Goal: Task Accomplishment & Management: Use online tool/utility

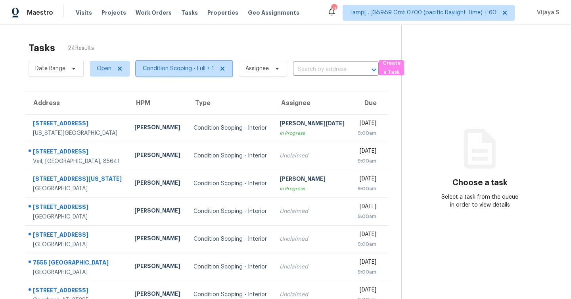
click at [157, 68] on span "Condition Scoping - Full + 1" at bounding box center [178, 69] width 71 height 8
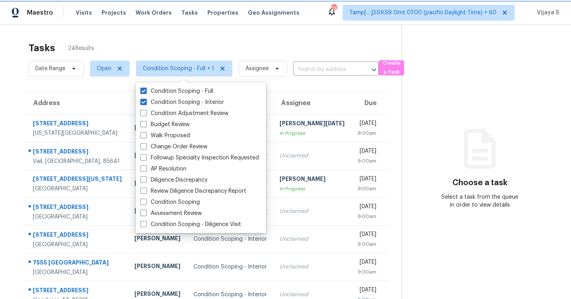
click at [157, 68] on span "Condition Scoping - Full + 1" at bounding box center [178, 69] width 71 height 8
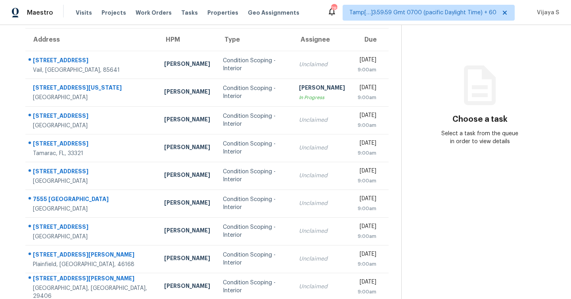
scroll to position [114, 0]
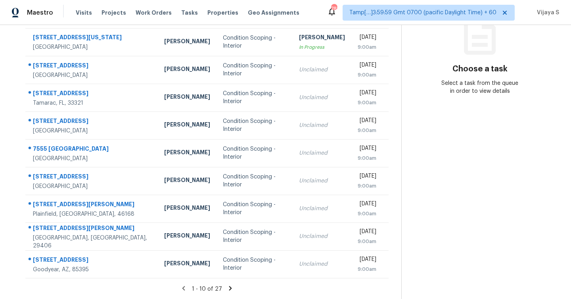
click at [229, 287] on icon at bounding box center [230, 288] width 3 height 4
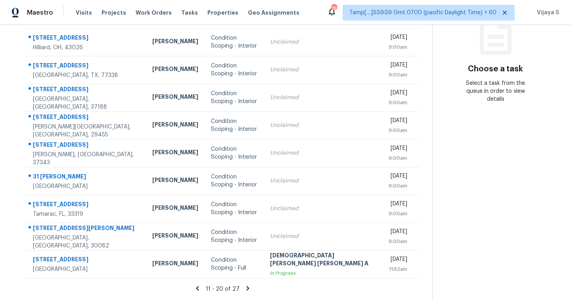
click at [244, 288] on icon at bounding box center [247, 288] width 7 height 7
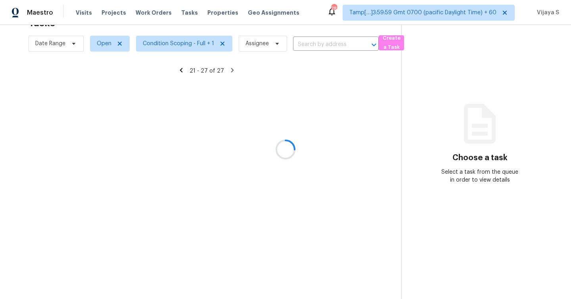
scroll to position [31, 0]
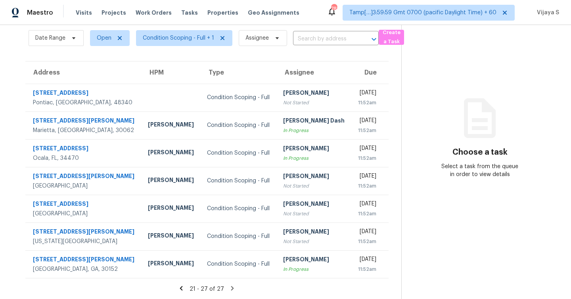
click at [183, 289] on icon at bounding box center [181, 288] width 3 height 4
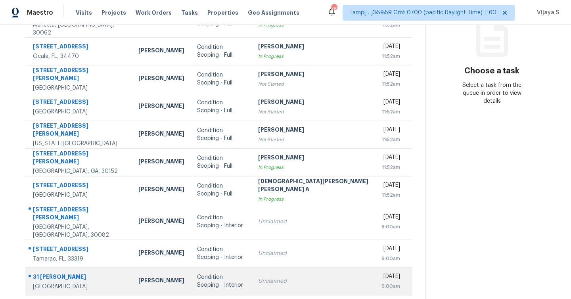
scroll to position [114, 0]
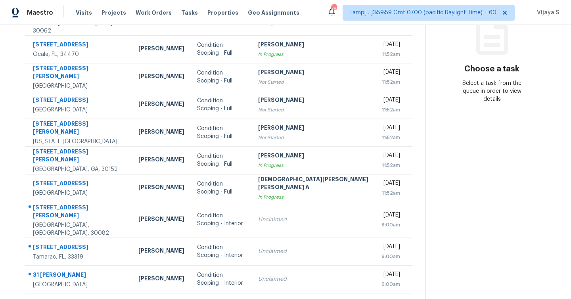
click at [190, 299] on icon at bounding box center [193, 303] width 7 height 7
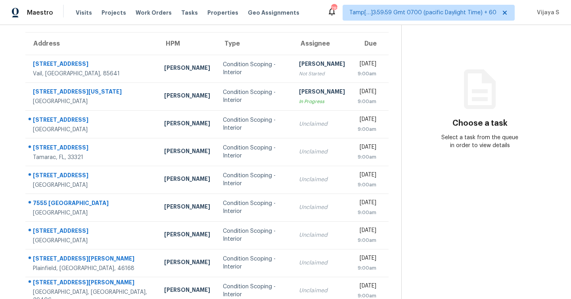
scroll to position [0, 0]
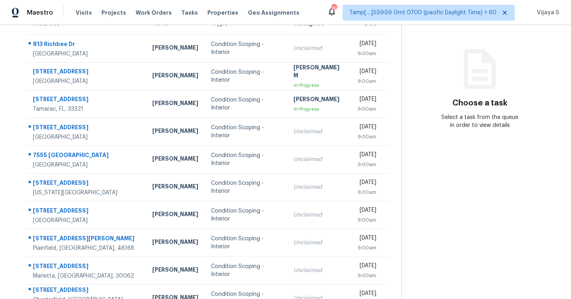
scroll to position [114, 0]
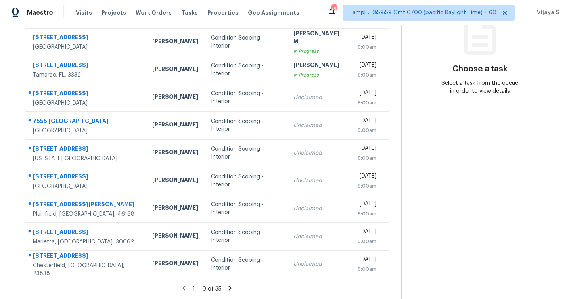
click at [230, 289] on icon at bounding box center [229, 288] width 7 height 7
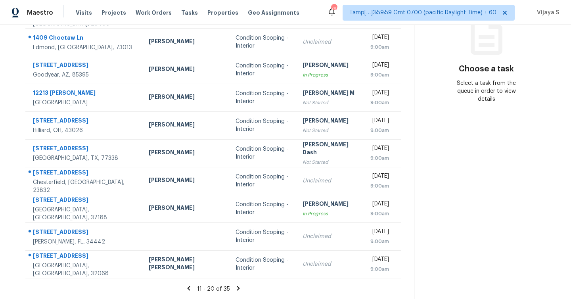
click at [235, 289] on icon at bounding box center [238, 288] width 7 height 7
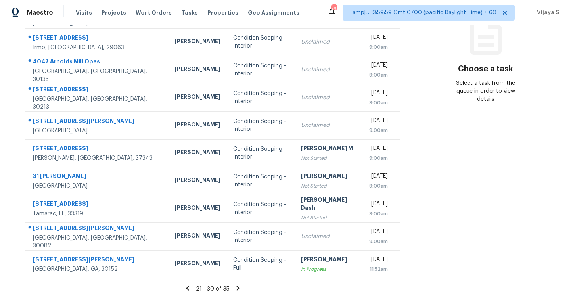
click at [234, 288] on icon at bounding box center [237, 288] width 7 height 7
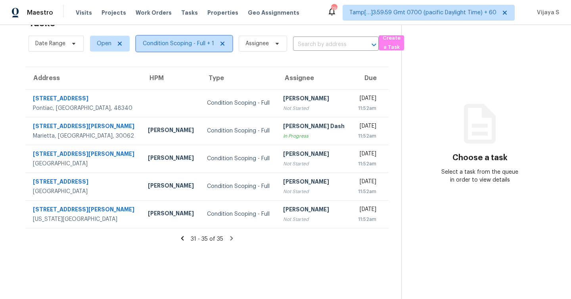
click at [182, 47] on span "Condition Scoping - Full + 1" at bounding box center [178, 44] width 71 height 8
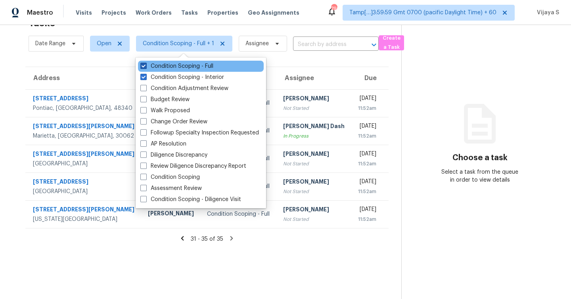
click at [142, 67] on span at bounding box center [143, 66] width 6 height 6
click at [142, 67] on input "Condition Scoping - Full" at bounding box center [142, 64] width 5 height 5
checkbox input "false"
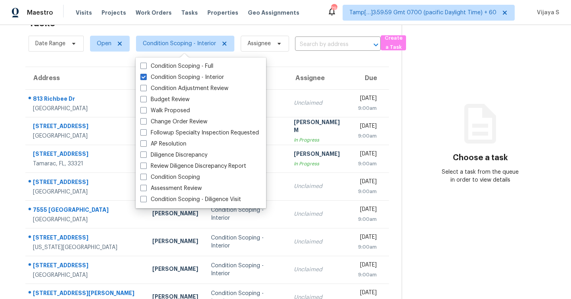
click at [334, 60] on section "Tasks 29 Results Date Range Open Condition Scoping - Interior Assignee ​ Create…" at bounding box center [207, 201] width 389 height 376
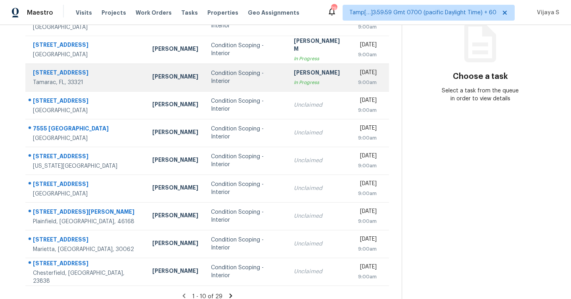
scroll to position [114, 0]
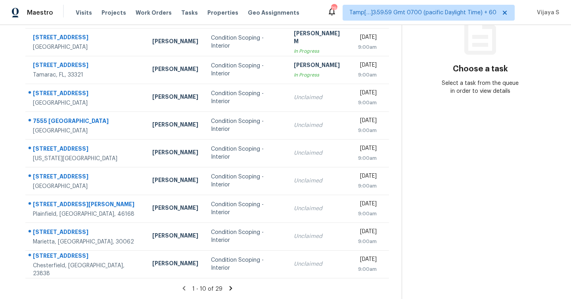
click at [229, 288] on icon at bounding box center [230, 288] width 7 height 7
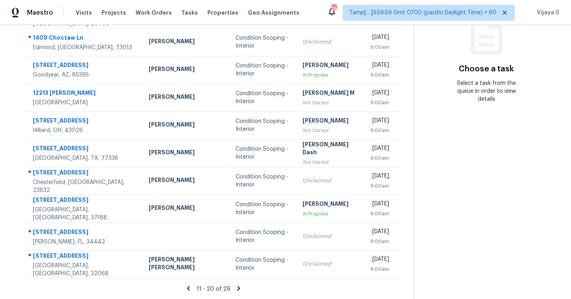
click at [237, 290] on icon at bounding box center [238, 288] width 3 height 4
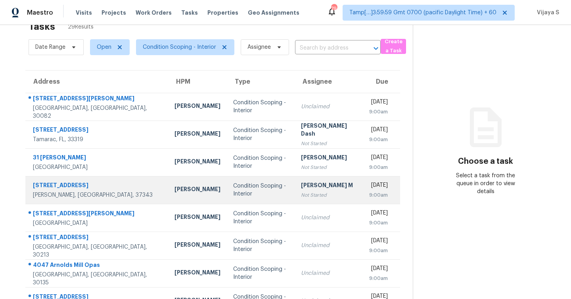
scroll to position [0, 0]
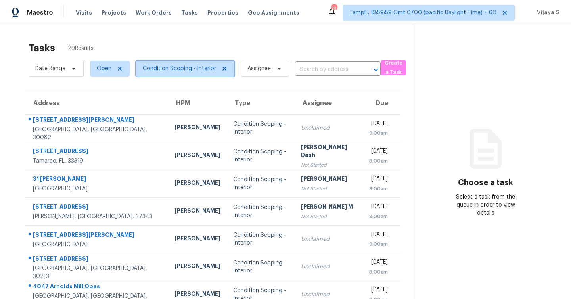
click at [186, 72] on span "Condition Scoping - Interior" at bounding box center [179, 69] width 73 height 8
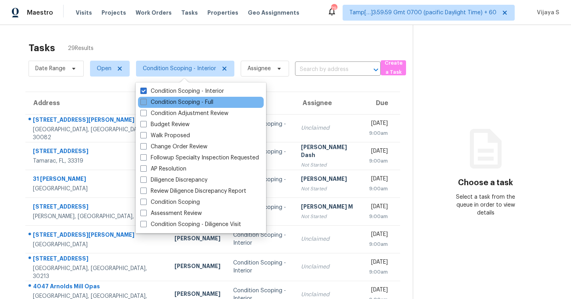
click at [143, 104] on span at bounding box center [143, 102] width 6 height 6
click at [143, 104] on input "Condition Scoping - Full" at bounding box center [142, 100] width 5 height 5
checkbox input "true"
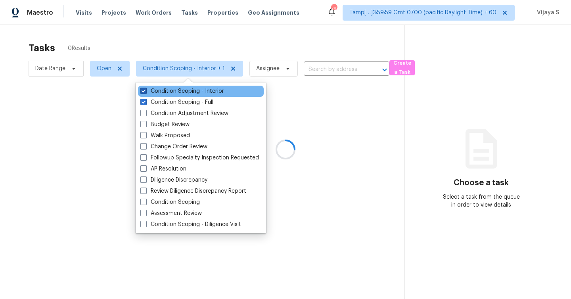
click at [144, 90] on span at bounding box center [143, 91] width 6 height 6
click at [144, 90] on input "Condition Scoping - Interior" at bounding box center [142, 89] width 5 height 5
checkbox input "false"
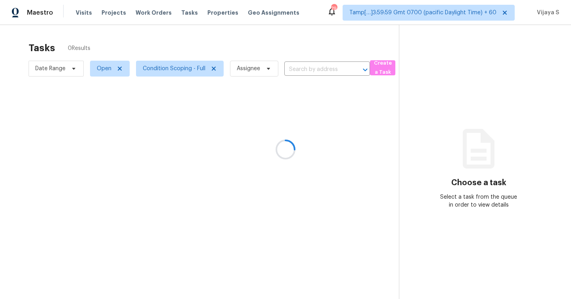
click at [302, 88] on div at bounding box center [285, 149] width 571 height 299
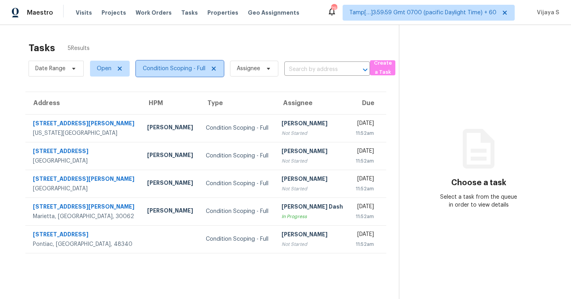
click at [179, 72] on span "Condition Scoping - Full" at bounding box center [174, 69] width 63 height 8
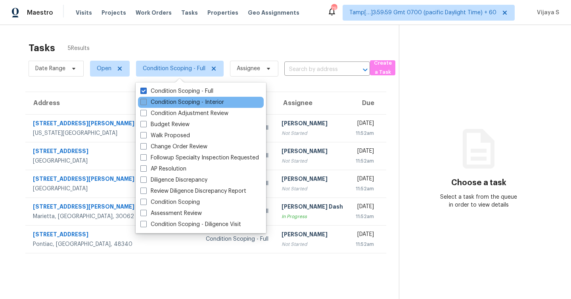
click at [142, 103] on span at bounding box center [143, 102] width 6 height 6
click at [142, 103] on input "Condition Scoping - Interior" at bounding box center [142, 100] width 5 height 5
checkbox input "true"
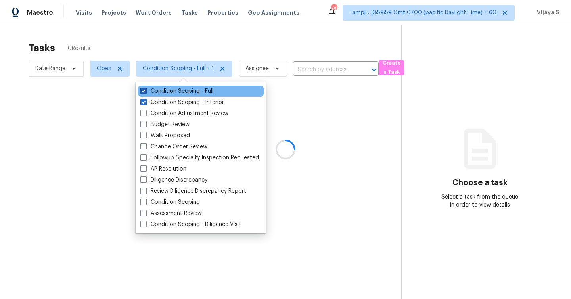
click at [145, 92] on span at bounding box center [143, 91] width 6 height 6
click at [145, 92] on input "Condition Scoping - Full" at bounding box center [142, 89] width 5 height 5
checkbox input "false"
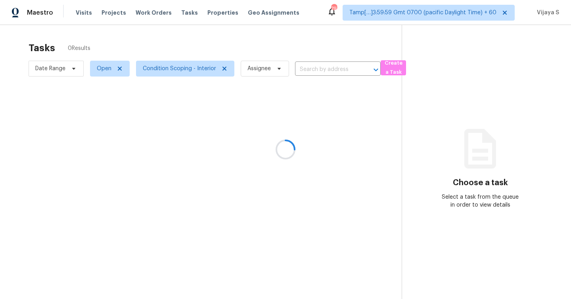
click at [175, 42] on div at bounding box center [285, 149] width 571 height 299
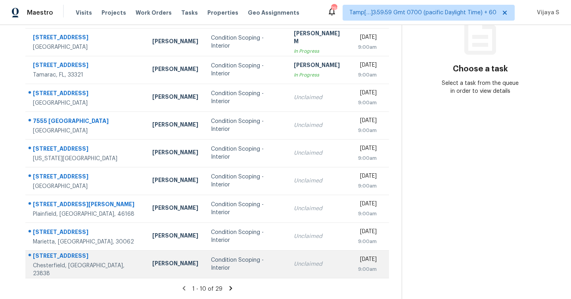
scroll to position [114, 0]
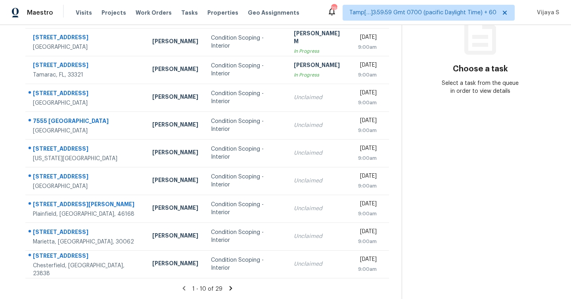
click at [230, 288] on icon at bounding box center [230, 288] width 3 height 4
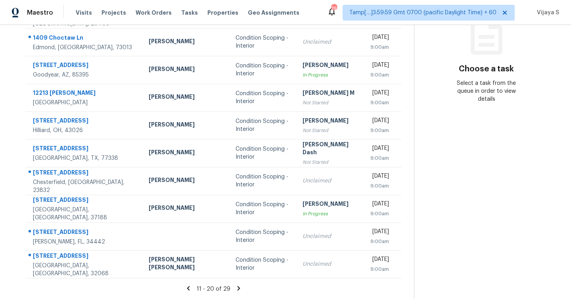
click at [237, 288] on icon at bounding box center [238, 288] width 3 height 4
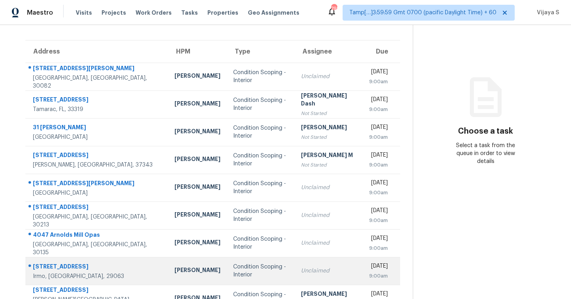
scroll to position [86, 0]
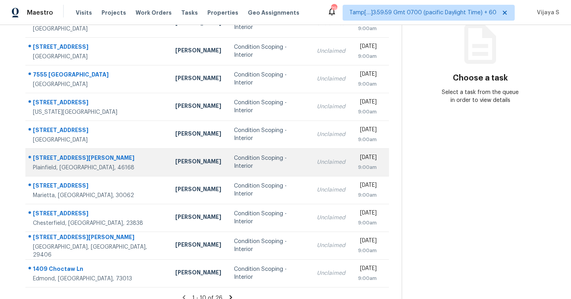
scroll to position [114, 0]
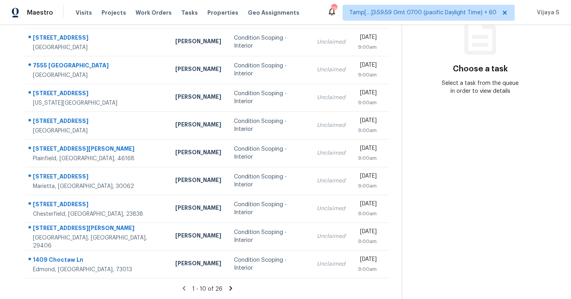
click at [229, 288] on icon at bounding box center [230, 288] width 3 height 4
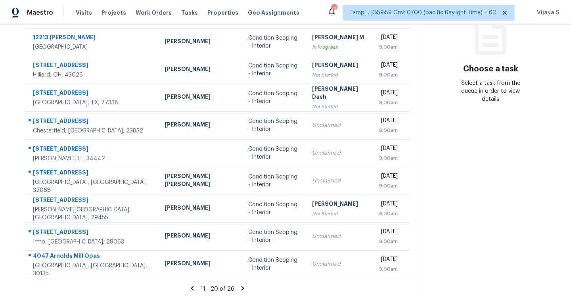
click at [242, 288] on icon at bounding box center [243, 288] width 3 height 4
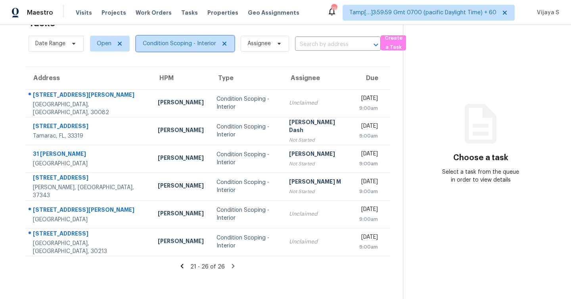
click at [155, 44] on span "Condition Scoping - Interior" at bounding box center [179, 44] width 73 height 8
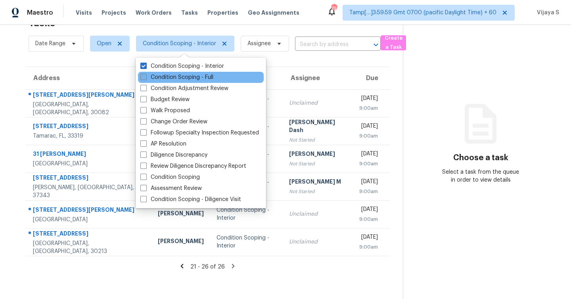
click at [140, 76] on span at bounding box center [143, 77] width 6 height 6
click at [140, 76] on input "Condition Scoping - Full" at bounding box center [142, 75] width 5 height 5
checkbox input "true"
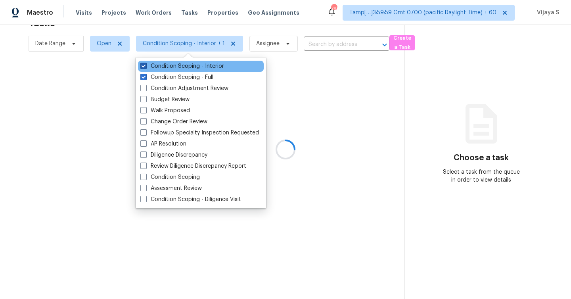
click at [143, 66] on span at bounding box center [143, 66] width 6 height 6
click at [143, 66] on input "Condition Scoping - Interior" at bounding box center [142, 64] width 5 height 5
checkbox input "false"
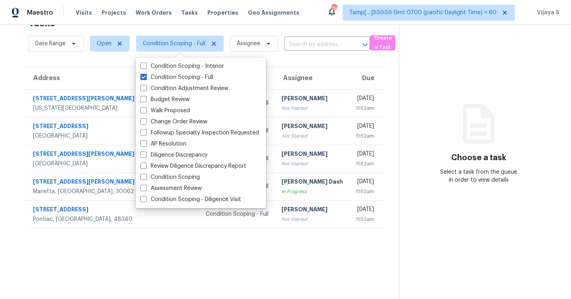
click at [146, 266] on section "Tasks 5 Results Date Range Open Condition Scoping - Full Assignee ​ Create a Ta…" at bounding box center [206, 156] width 386 height 286
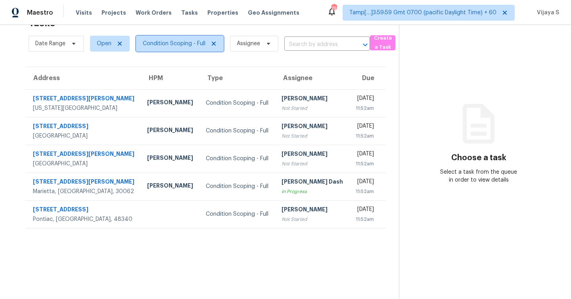
click at [158, 45] on span "Condition Scoping - Full" at bounding box center [174, 44] width 63 height 8
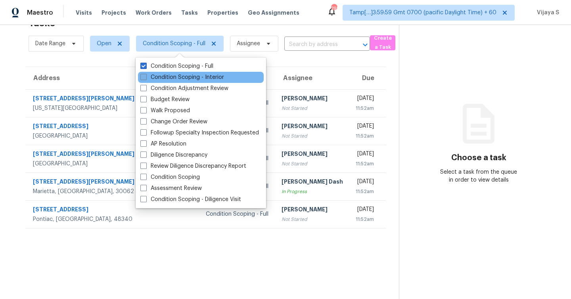
click at [141, 80] on span at bounding box center [143, 77] width 6 height 6
click at [141, 79] on input "Condition Scoping - Interior" at bounding box center [142, 75] width 5 height 5
checkbox input "true"
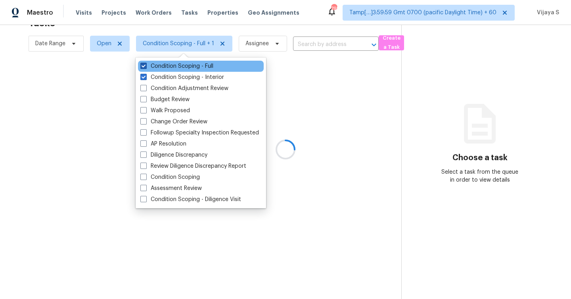
click at [143, 64] on span at bounding box center [143, 66] width 6 height 6
click at [143, 64] on input "Condition Scoping - Full" at bounding box center [142, 64] width 5 height 5
checkbox input "false"
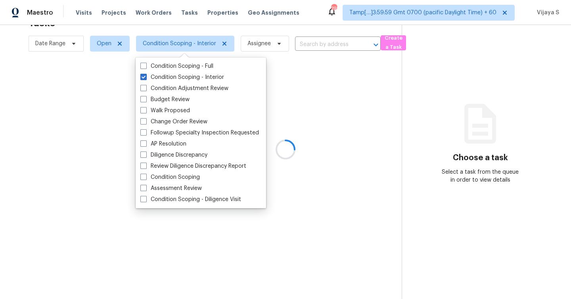
click at [93, 102] on div at bounding box center [285, 149] width 571 height 299
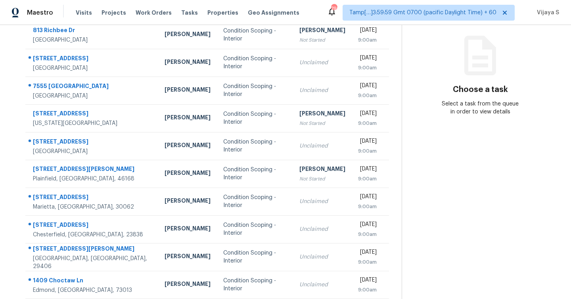
scroll to position [114, 0]
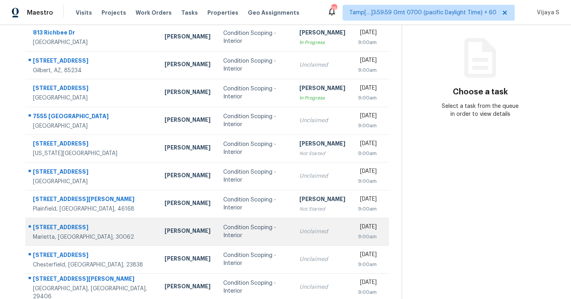
scroll to position [114, 0]
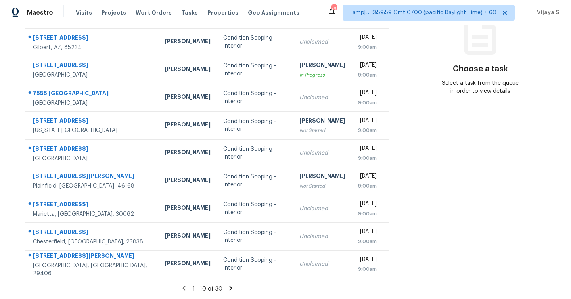
click at [232, 288] on icon at bounding box center [230, 288] width 3 height 4
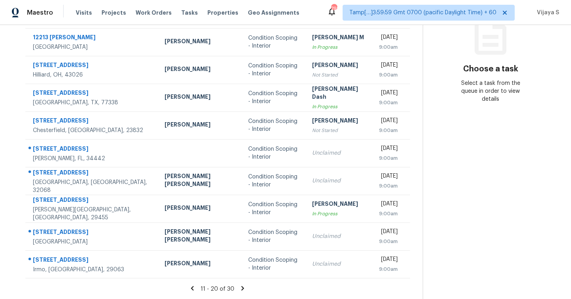
click at [239, 288] on icon at bounding box center [242, 288] width 7 height 7
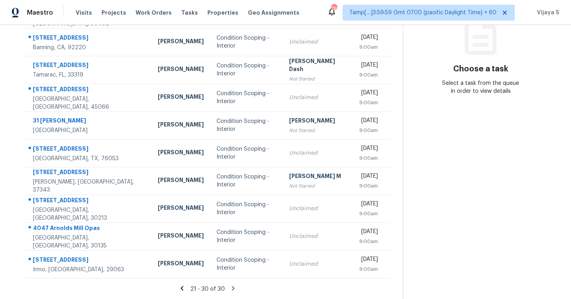
click at [182, 288] on icon at bounding box center [182, 288] width 3 height 4
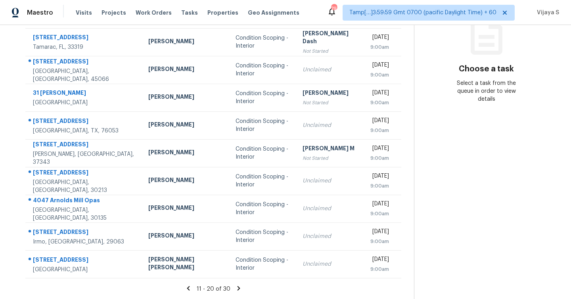
click at [187, 288] on icon at bounding box center [188, 288] width 3 height 4
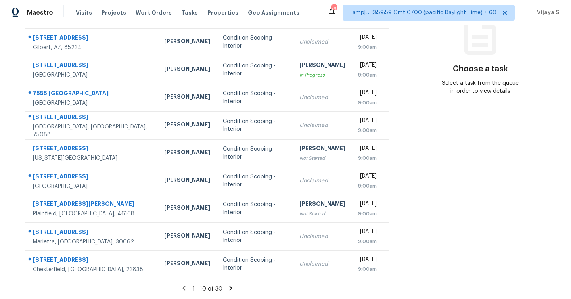
click at [232, 288] on icon at bounding box center [230, 288] width 7 height 7
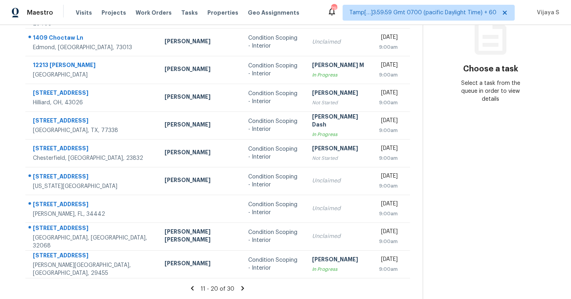
click at [239, 287] on icon at bounding box center [242, 288] width 7 height 7
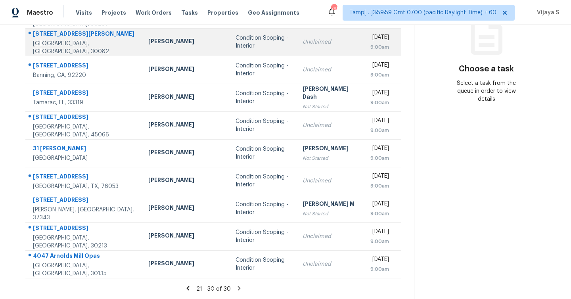
click at [167, 51] on td "Samuel Vetrik" at bounding box center [185, 42] width 87 height 28
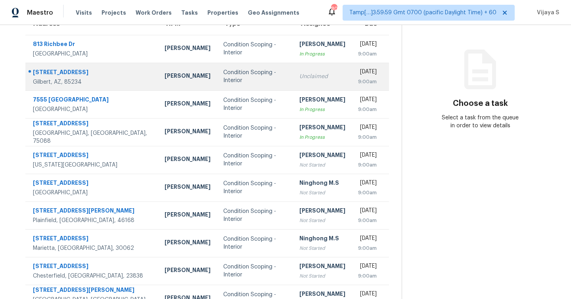
scroll to position [114, 0]
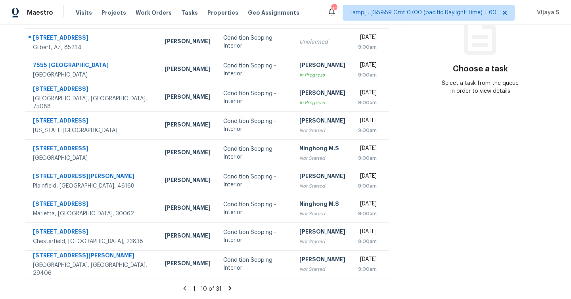
click at [230, 287] on icon at bounding box center [229, 288] width 3 height 4
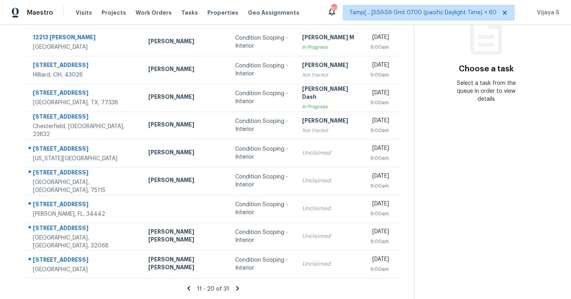
click at [236, 289] on icon at bounding box center [237, 288] width 3 height 4
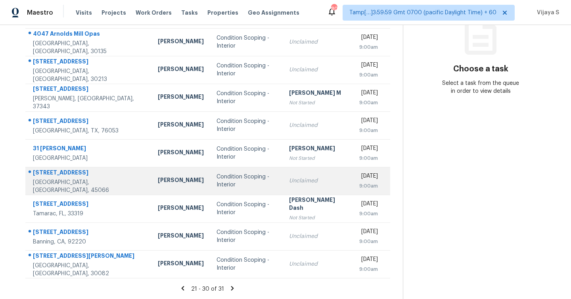
click at [240, 180] on div "Condition Scoping - Interior" at bounding box center [247, 181] width 60 height 16
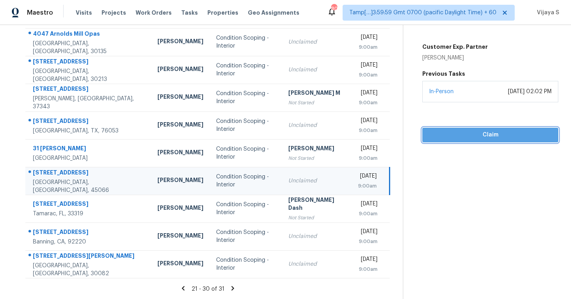
click at [478, 133] on span "Claim" at bounding box center [490, 135] width 123 height 10
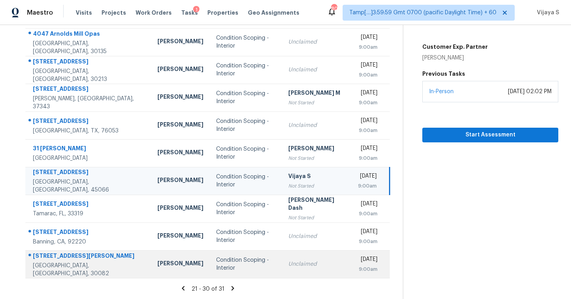
click at [292, 256] on td "Unclaimed" at bounding box center [317, 264] width 70 height 28
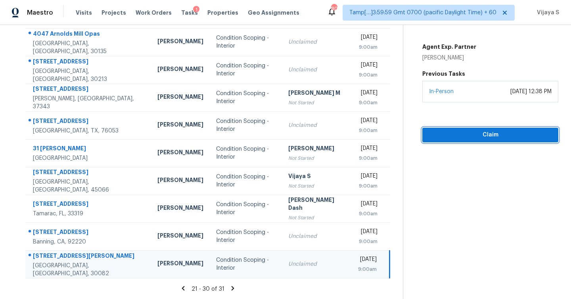
click at [488, 138] on span "Claim" at bounding box center [490, 135] width 123 height 10
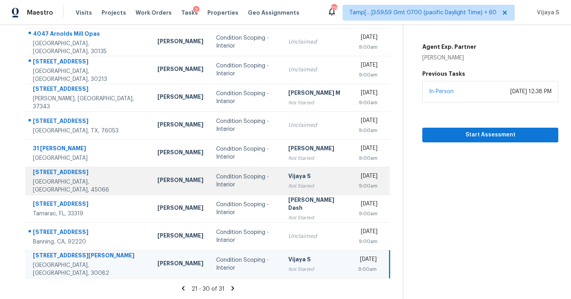
click at [232, 184] on div "Condition Scoping - Interior" at bounding box center [246, 181] width 60 height 16
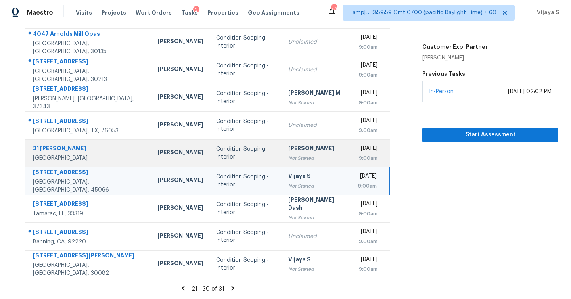
scroll to position [0, 0]
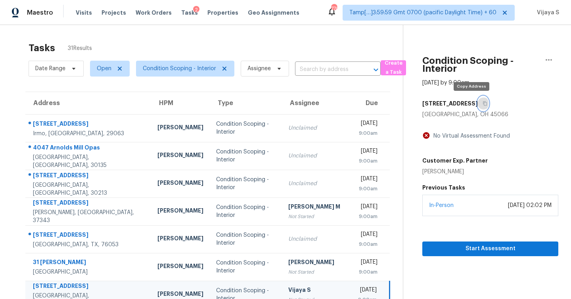
click at [483, 104] on icon "button" at bounding box center [485, 103] width 5 height 5
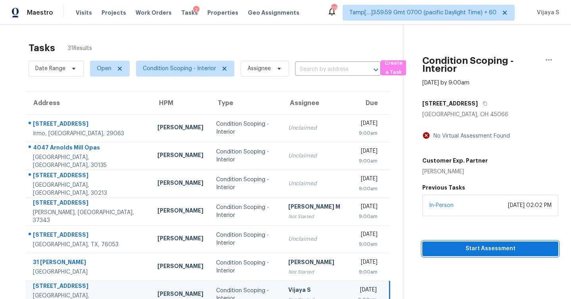
click at [465, 248] on span "Start Assessment" at bounding box center [490, 249] width 123 height 10
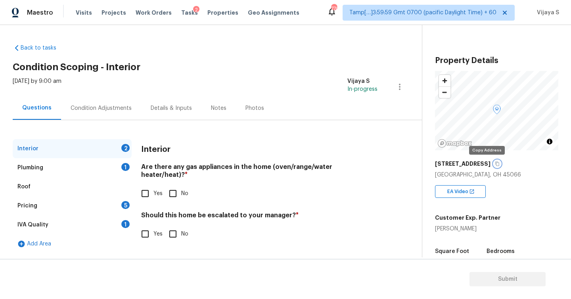
click at [495, 164] on icon "button" at bounding box center [497, 163] width 5 height 5
click at [144, 185] on input "Yes" at bounding box center [145, 193] width 17 height 17
checkbox input "true"
click at [171, 227] on input "No" at bounding box center [173, 234] width 17 height 17
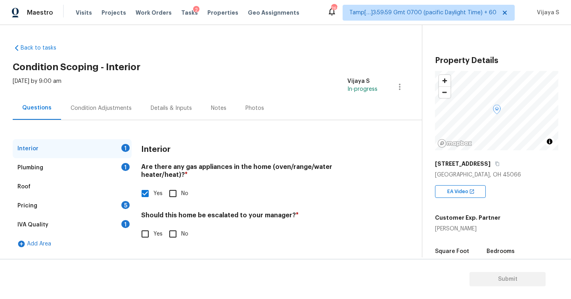
checkbox input "true"
click at [51, 163] on div "Plumbing 1" at bounding box center [72, 167] width 119 height 19
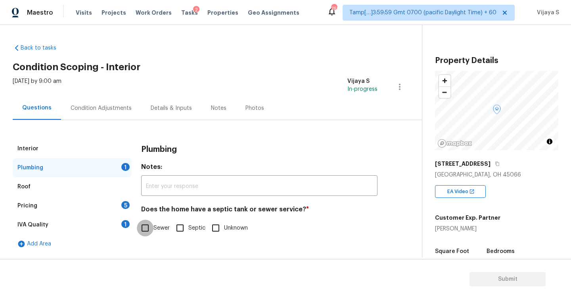
click at [147, 228] on input "Sewer" at bounding box center [145, 228] width 17 height 17
checkbox input "true"
click at [58, 207] on div "Pricing 5" at bounding box center [72, 205] width 119 height 19
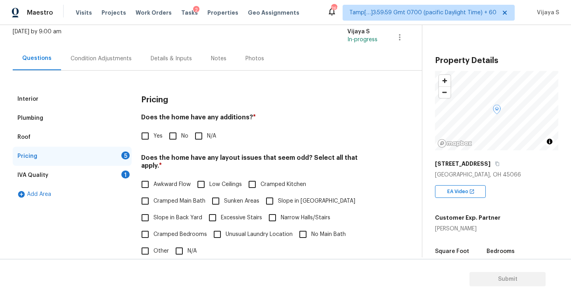
scroll to position [69, 0]
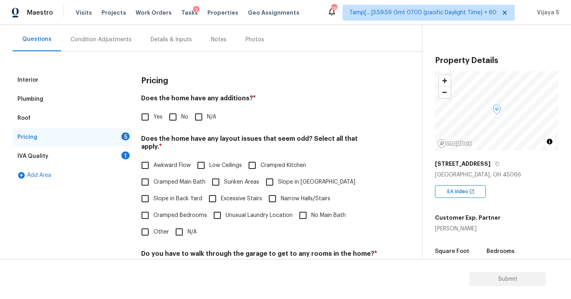
click at [175, 119] on input "No" at bounding box center [173, 117] width 17 height 17
checkbox input "true"
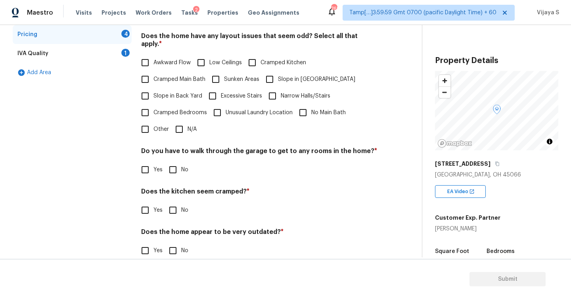
scroll to position [174, 0]
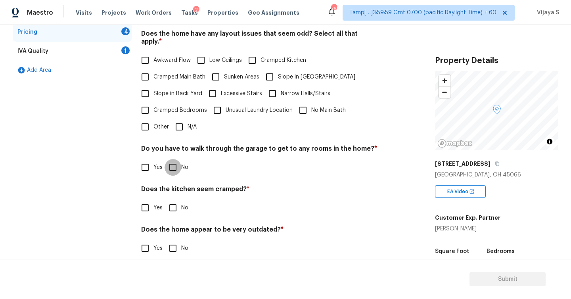
click at [173, 161] on input "No" at bounding box center [173, 167] width 17 height 17
checkbox input "true"
click at [176, 201] on input "No" at bounding box center [173, 207] width 17 height 17
checkbox input "true"
click at [173, 240] on input "No" at bounding box center [173, 248] width 17 height 17
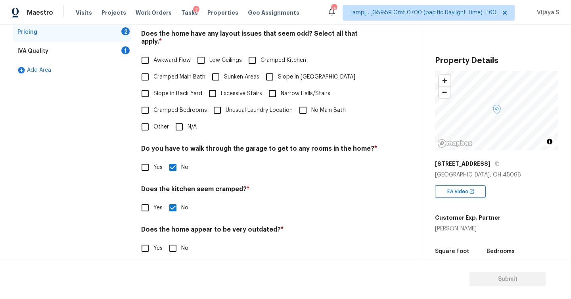
checkbox input "true"
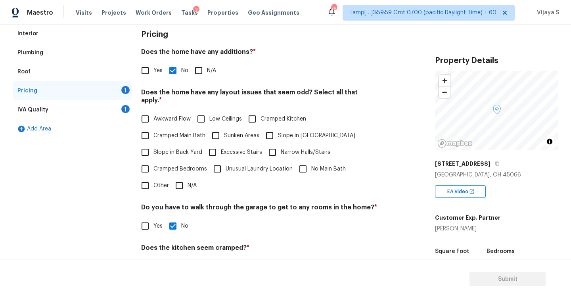
scroll to position [85, 0]
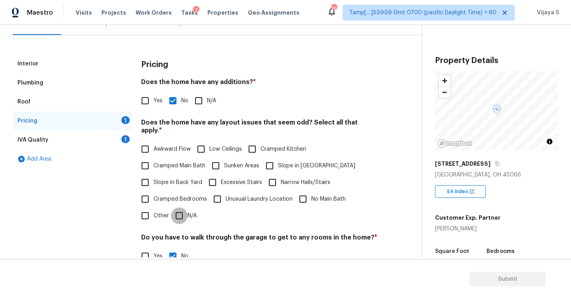
click at [179, 208] on input "N/A" at bounding box center [179, 215] width 17 height 17
checkbox input "true"
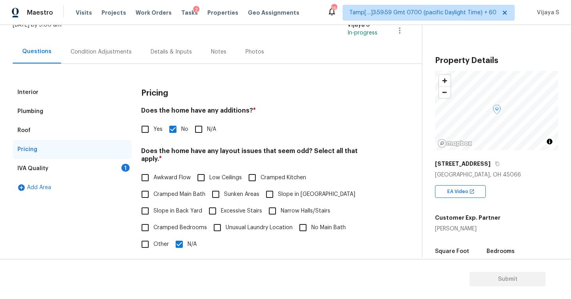
scroll to position [40, 0]
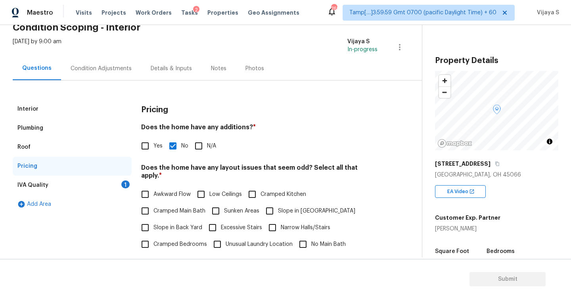
click at [81, 183] on div "IVA Quality 1" at bounding box center [72, 185] width 119 height 19
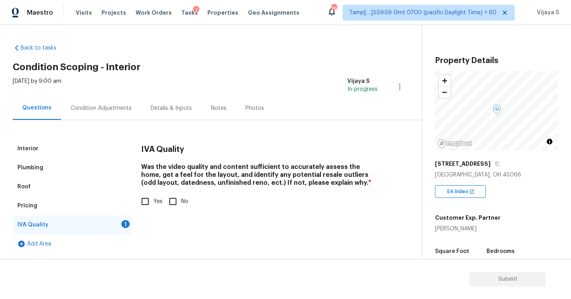
scroll to position [0, 0]
click at [148, 202] on input "Yes" at bounding box center [145, 201] width 17 height 17
checkbox input "true"
click at [111, 110] on div "Condition Adjustments" at bounding box center [101, 108] width 61 height 8
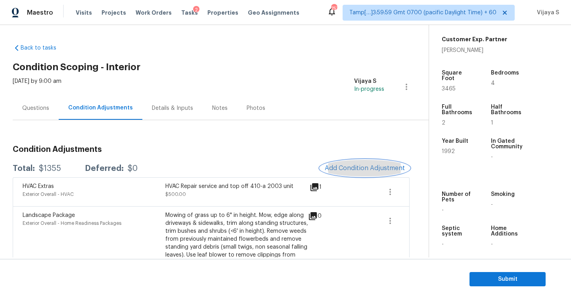
click at [358, 167] on span "Add Condition Adjustment" at bounding box center [365, 168] width 80 height 7
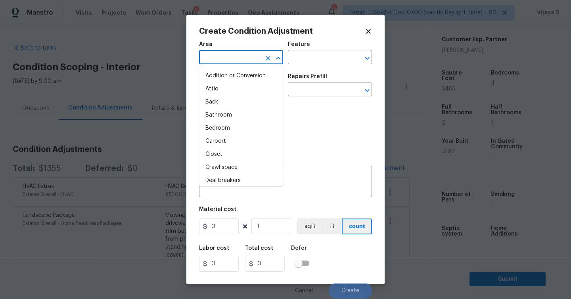
click at [236, 56] on input "text" at bounding box center [230, 58] width 62 height 12
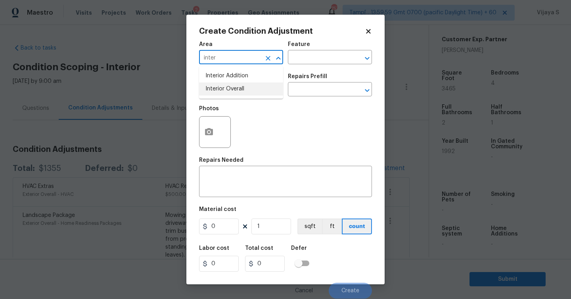
click at [236, 90] on li "Interior Overall" at bounding box center [241, 88] width 84 height 13
type input "Interior Overall"
click at [234, 94] on input "text" at bounding box center [230, 90] width 62 height 12
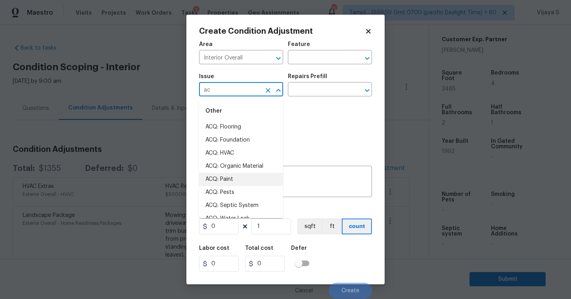
click at [239, 180] on li "ACQ: Paint" at bounding box center [241, 179] width 84 height 13
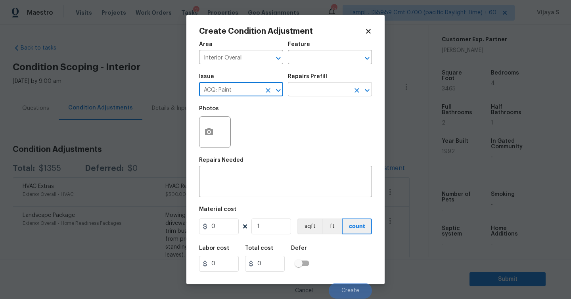
type input "ACQ: Paint"
click at [304, 88] on input "text" at bounding box center [319, 90] width 62 height 12
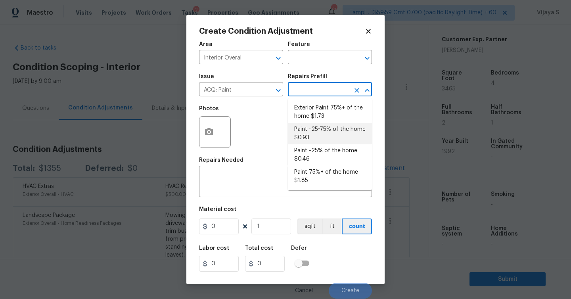
click at [316, 136] on li "Paint ~25-75% of the home $0.93" at bounding box center [330, 133] width 84 height 21
type input "Acquisition"
type textarea "Acquisition Scope: ~25 - 75% of the home needs interior paint"
type input "0.93"
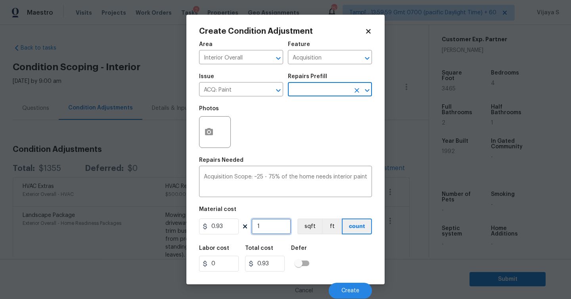
click at [274, 226] on input "1" at bounding box center [271, 227] width 40 height 16
type input "0"
type input "3"
type input "2.79"
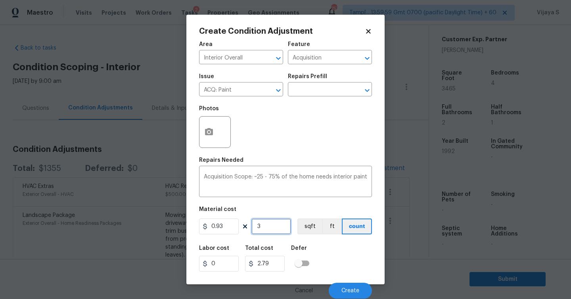
type input "34"
type input "31.62"
type input "346"
type input "321.78"
type input "3465"
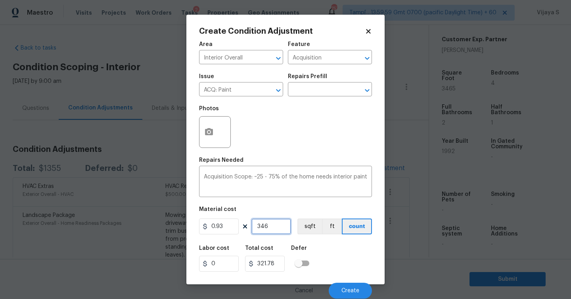
type input "3222.45"
type input "3465"
click at [207, 134] on icon "button" at bounding box center [209, 131] width 8 height 7
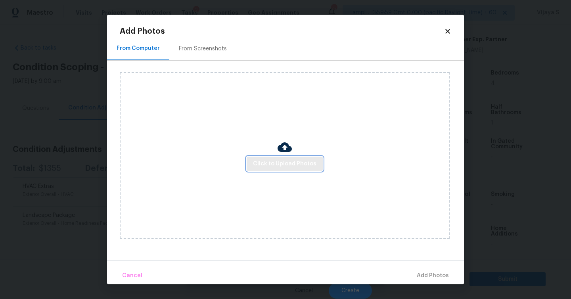
click at [287, 161] on span "Click to Upload Photos" at bounding box center [284, 164] width 63 height 10
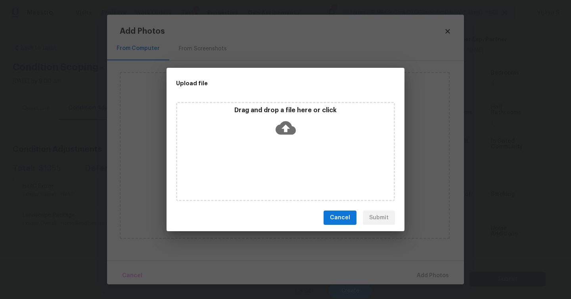
click at [286, 131] on icon at bounding box center [286, 128] width 20 height 20
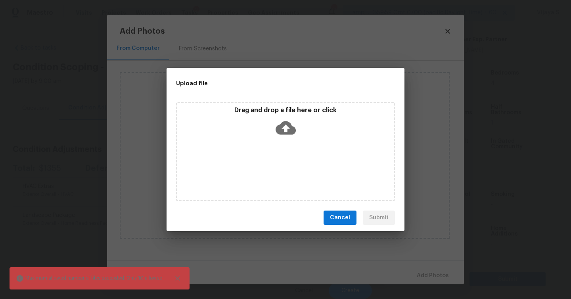
click at [284, 125] on icon at bounding box center [286, 127] width 20 height 13
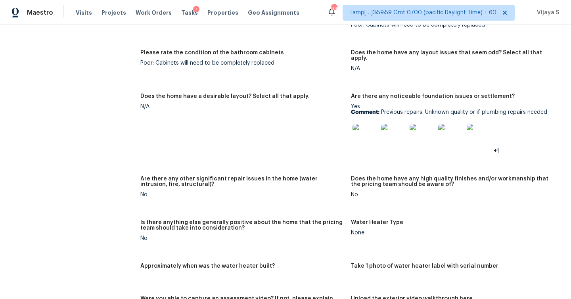
scroll to position [1291, 0]
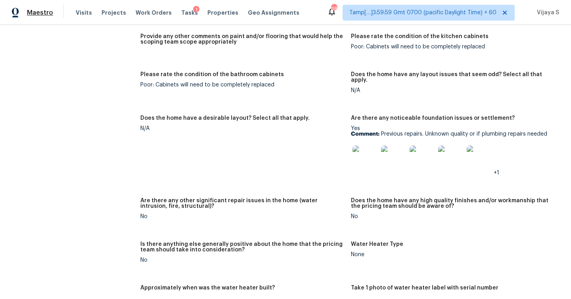
click at [42, 12] on span "Maestro" at bounding box center [40, 13] width 26 height 8
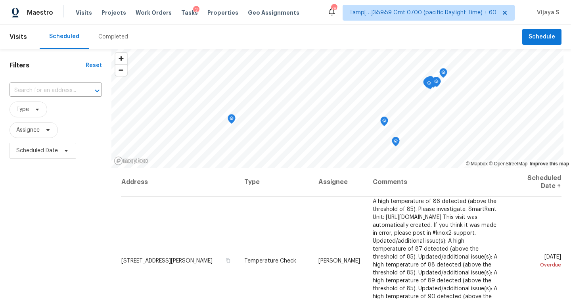
click at [109, 37] on div "Completed" at bounding box center [113, 37] width 30 height 8
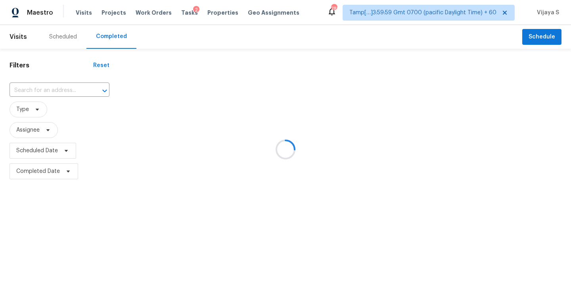
click at [51, 90] on div at bounding box center [285, 149] width 571 height 299
click at [56, 88] on div at bounding box center [285, 149] width 571 height 299
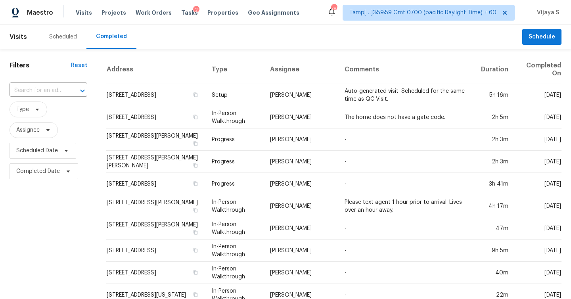
click at [58, 90] on input "text" at bounding box center [38, 90] width 56 height 12
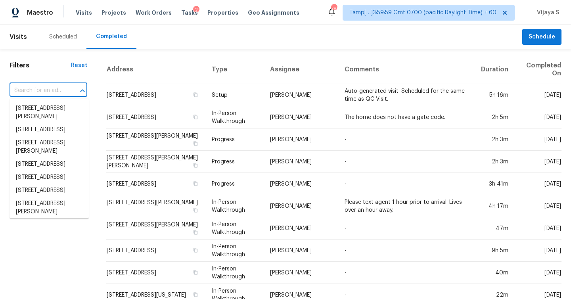
paste input "[STREET_ADDRESS]"
type input "[STREET_ADDRESS]"
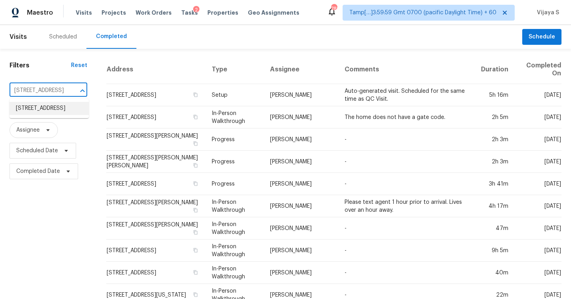
click at [58, 113] on li "[STREET_ADDRESS]" at bounding box center [49, 108] width 79 height 13
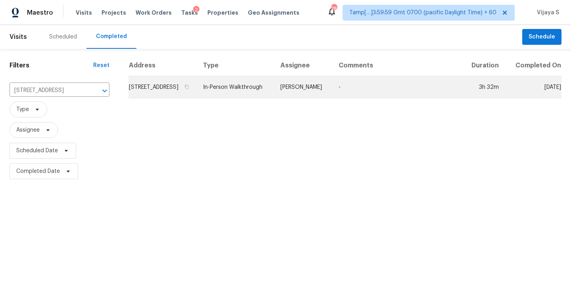
click at [179, 98] on td "[STREET_ADDRESS]" at bounding box center [162, 87] width 68 height 22
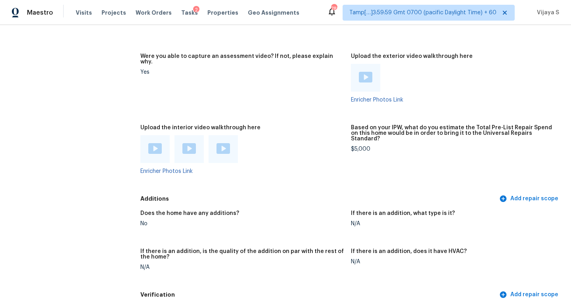
scroll to position [1707, 0]
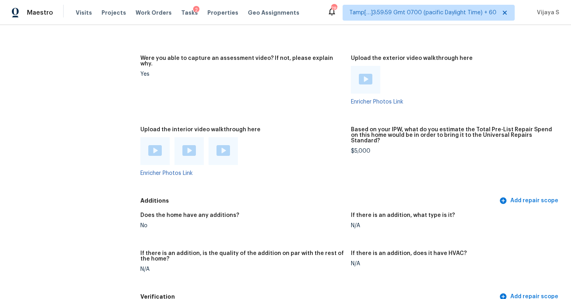
click at [155, 145] on img at bounding box center [154, 150] width 13 height 11
click at [187, 145] on img at bounding box center [188, 150] width 13 height 11
click at [222, 145] on img at bounding box center [223, 150] width 13 height 11
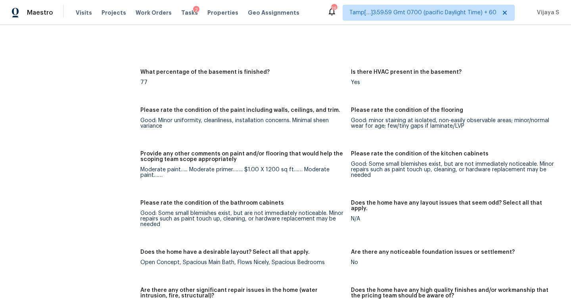
scroll to position [1227, 0]
drag, startPoint x: 163, startPoint y: 209, endPoint x: 248, endPoint y: 192, distance: 87.3
click at [248, 192] on div "Notes: Living Room Photos Kitchen Photos Main Bedroom Photos Bathroom Photos +1…" at bounding box center [350, 194] width 421 height 960
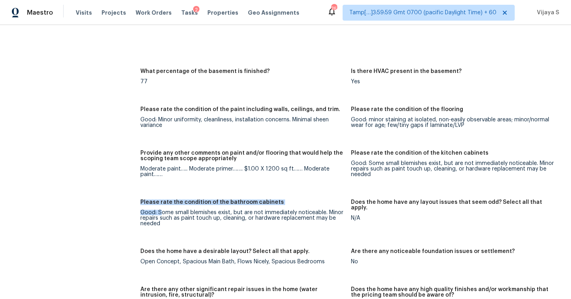
click at [173, 202] on div "Please rate the condition of the bathroom cabinets" at bounding box center [242, 204] width 204 height 10
drag, startPoint x: 157, startPoint y: 207, endPoint x: 201, endPoint y: 209, distance: 43.7
click at [201, 210] on div "Good: Some small blemishes exist, but are not immediately noticeable. Minor rep…" at bounding box center [242, 218] width 204 height 17
click at [173, 218] on div "Good: Some small blemishes exist, but are not immediately noticeable. Minor rep…" at bounding box center [242, 218] width 204 height 17
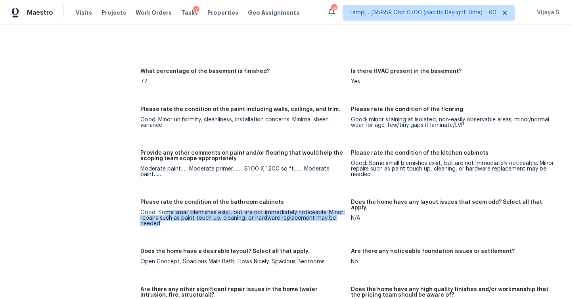
drag, startPoint x: 163, startPoint y: 208, endPoint x: 221, endPoint y: 219, distance: 58.4
click at [221, 219] on div "Good: Some small blemishes exist, but are not immediately noticeable. Minor rep…" at bounding box center [242, 218] width 204 height 17
click at [221, 218] on div "Good: Some small blemishes exist, but are not immediately noticeable. Minor rep…" at bounding box center [242, 218] width 204 height 17
drag, startPoint x: 170, startPoint y: 219, endPoint x: 144, endPoint y: 209, distance: 27.9
click at [144, 210] on div "Good: Some small blemishes exist, but are not immediately noticeable. Minor rep…" at bounding box center [242, 218] width 204 height 17
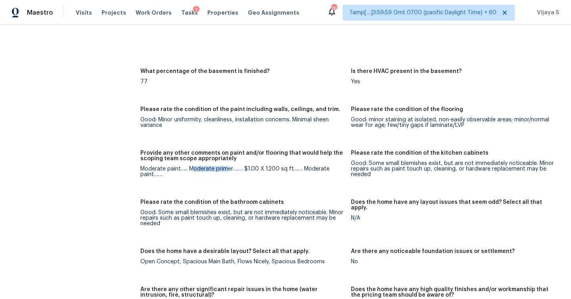
drag, startPoint x: 194, startPoint y: 162, endPoint x: 225, endPoint y: 162, distance: 31.7
click at [225, 166] on div "Moderate paint….. Moderate primer……. $1.00 X 1200 sq ft…… Moderate paint……" at bounding box center [242, 171] width 204 height 11
drag, startPoint x: 260, startPoint y: 163, endPoint x: 243, endPoint y: 162, distance: 16.7
click at [243, 166] on div "Moderate paint….. Moderate primer……. $1.00 X 1200 sq ft…… Moderate paint……" at bounding box center [242, 171] width 204 height 11
drag, startPoint x: 267, startPoint y: 163, endPoint x: 278, endPoint y: 163, distance: 11.5
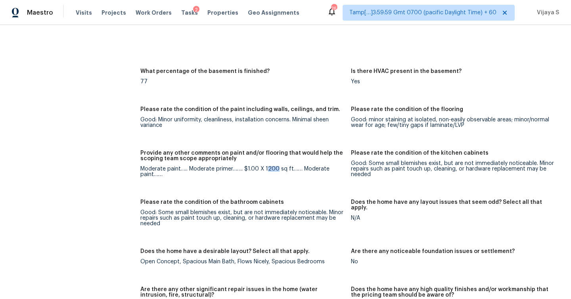
click at [278, 166] on div "Moderate paint….. Moderate primer……. $1.00 X 1200 sq ft…… Moderate paint……" at bounding box center [242, 171] width 204 height 11
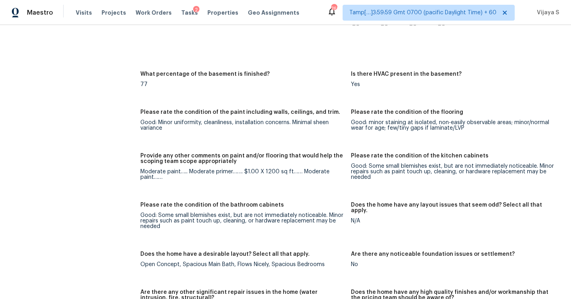
scroll to position [1221, 0]
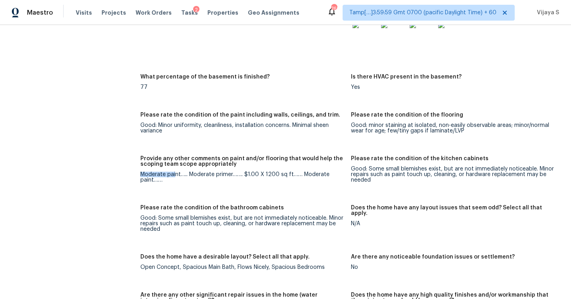
drag, startPoint x: 139, startPoint y: 169, endPoint x: 175, endPoint y: 169, distance: 35.3
click at [175, 169] on div "All visits 50 Bentbrook Ct Springboro, OH 45066 Home details Other Visits No pr…" at bounding box center [286, 82] width 552 height 2524
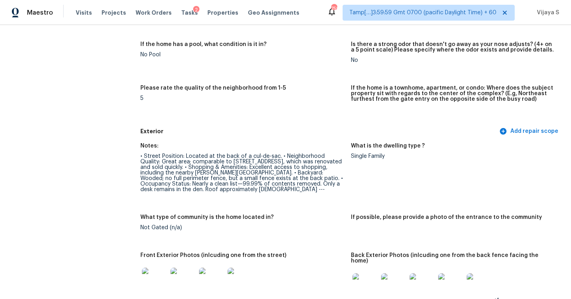
scroll to position [175, 0]
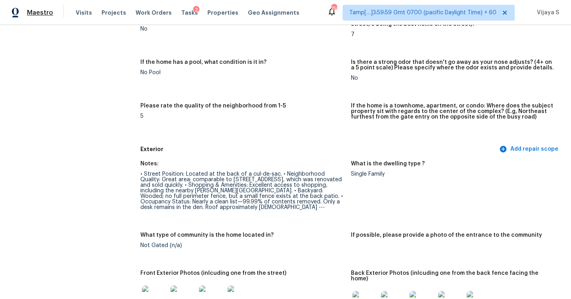
click at [46, 15] on span "Maestro" at bounding box center [40, 13] width 26 height 8
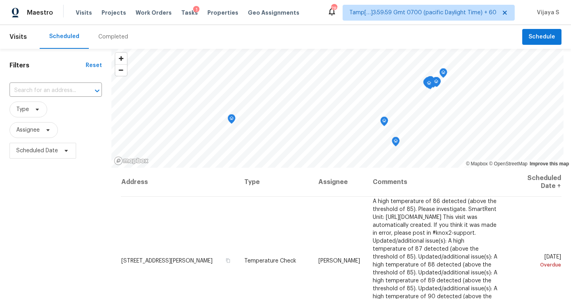
click at [121, 37] on div "Completed" at bounding box center [113, 37] width 30 height 8
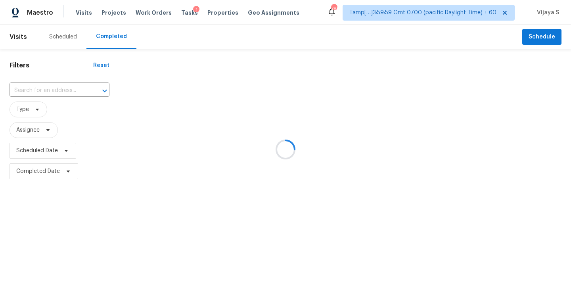
click at [66, 88] on div at bounding box center [285, 149] width 571 height 299
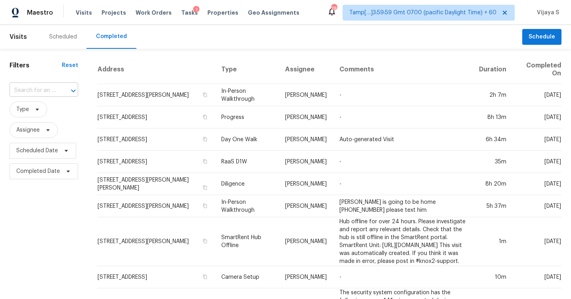
click at [62, 93] on div at bounding box center [68, 90] width 21 height 11
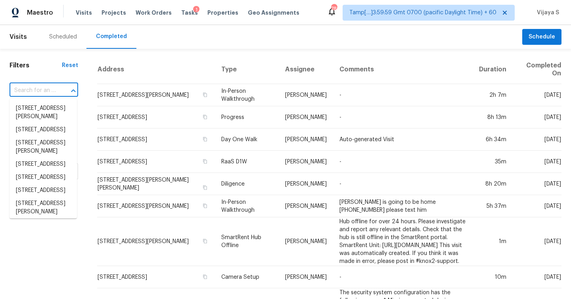
paste input "[STREET_ADDRESS][PERSON_NAME]"
type input "[STREET_ADDRESS][PERSON_NAME]"
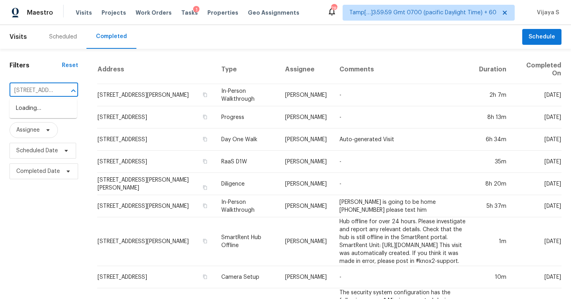
scroll to position [0, 80]
click at [44, 109] on li "[STREET_ADDRESS][PERSON_NAME]" at bounding box center [43, 112] width 67 height 21
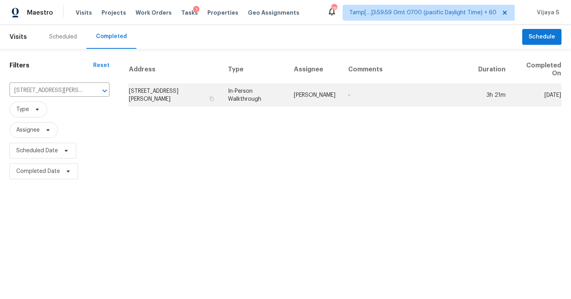
click at [190, 102] on td "[STREET_ADDRESS][PERSON_NAME]" at bounding box center [174, 95] width 93 height 22
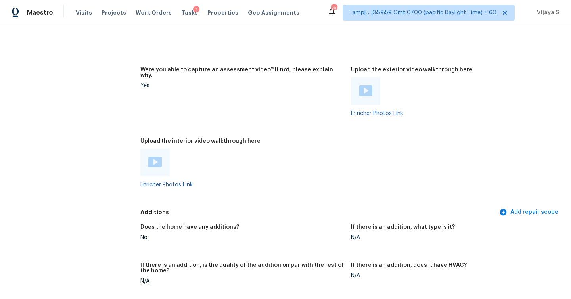
scroll to position [1929, 0]
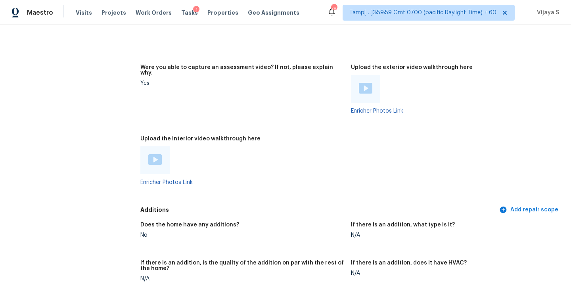
click at [151, 154] on img at bounding box center [154, 159] width 13 height 11
click at [335, 102] on figure "Were you able to capture an assessment video? If not, please explain why. Yes" at bounding box center [245, 96] width 211 height 62
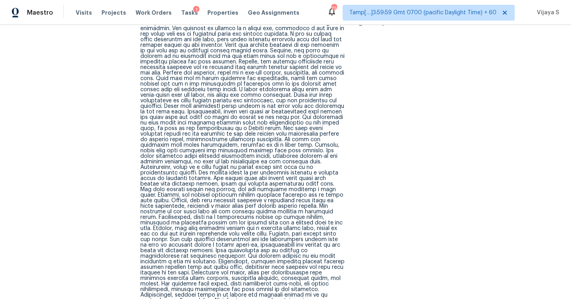
scroll to position [2109, 0]
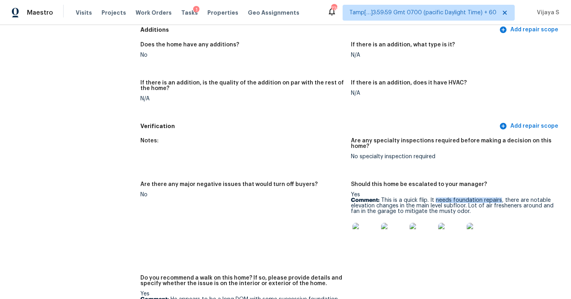
drag, startPoint x: 435, startPoint y: 177, endPoint x: 500, endPoint y: 176, distance: 64.7
click at [500, 198] on p "Comment: This is a quick flip. It needs foundation repairs, there are notable e…" at bounding box center [453, 206] width 204 height 17
copy p "needs foundation repairs"
